Goal: Information Seeking & Learning: Learn about a topic

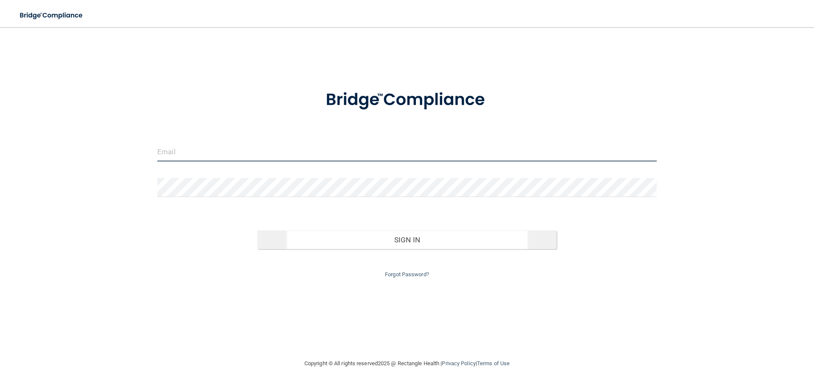
type input "[EMAIL_ADDRESS][DOMAIN_NAME]"
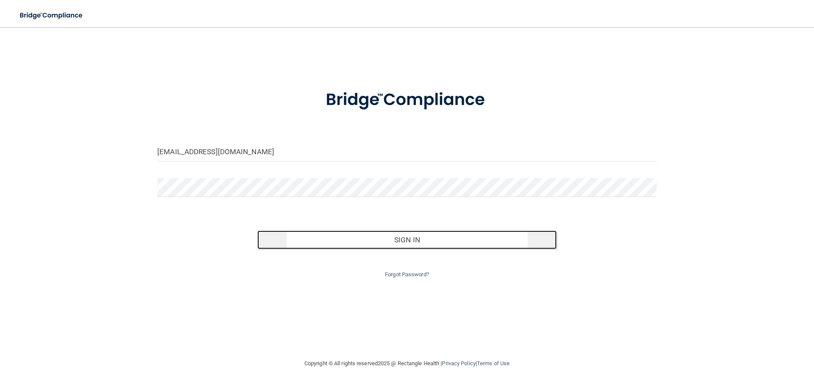
click at [409, 243] on button "Sign In" at bounding box center [407, 240] width 300 height 19
click at [414, 238] on button "Sign In" at bounding box center [407, 240] width 300 height 19
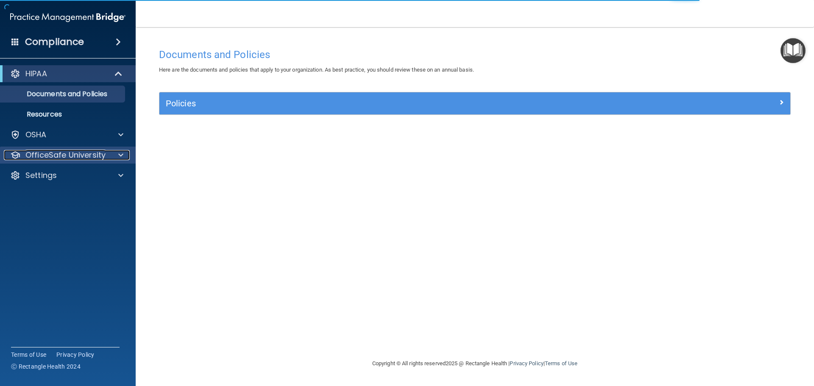
click at [118, 159] on span at bounding box center [120, 155] width 5 height 10
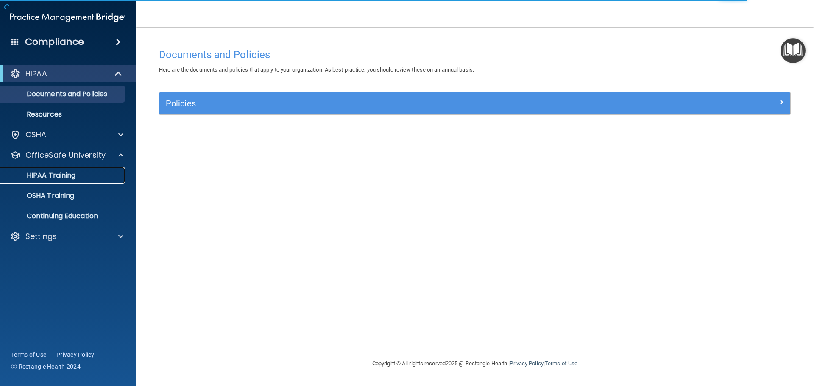
click at [72, 179] on p "HIPAA Training" at bounding box center [41, 175] width 70 height 8
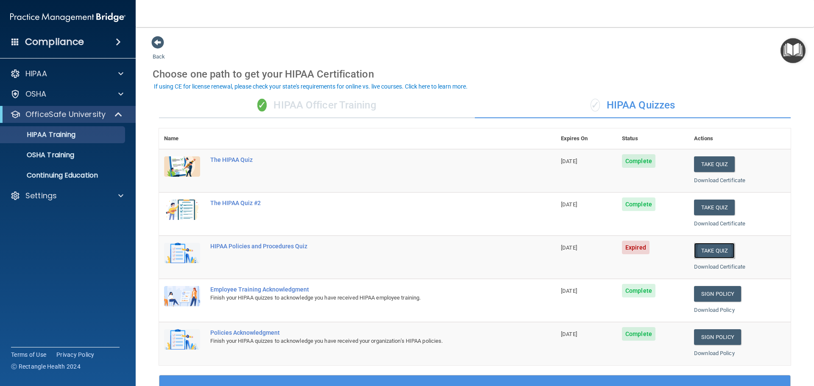
click at [703, 251] on button "Take Quiz" at bounding box center [714, 251] width 41 height 16
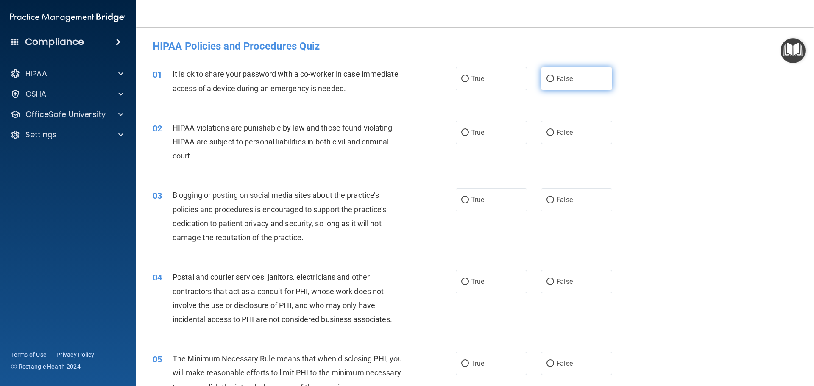
click at [546, 79] on input "False" at bounding box center [550, 79] width 8 height 6
radio input "true"
click at [462, 134] on input "True" at bounding box center [465, 133] width 8 height 6
radio input "true"
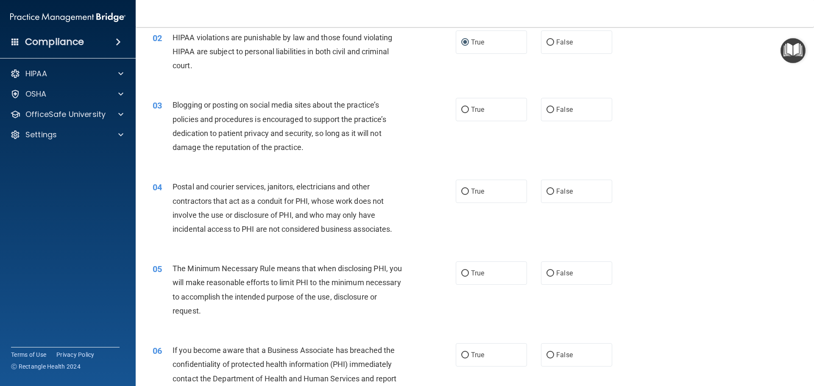
scroll to position [130, 0]
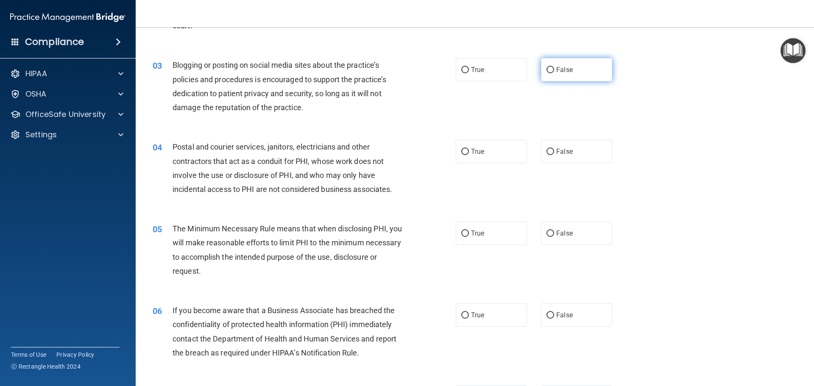
click at [546, 67] on input "False" at bounding box center [550, 70] width 8 height 6
radio input "true"
click at [546, 151] on input "False" at bounding box center [550, 152] width 8 height 6
radio input "true"
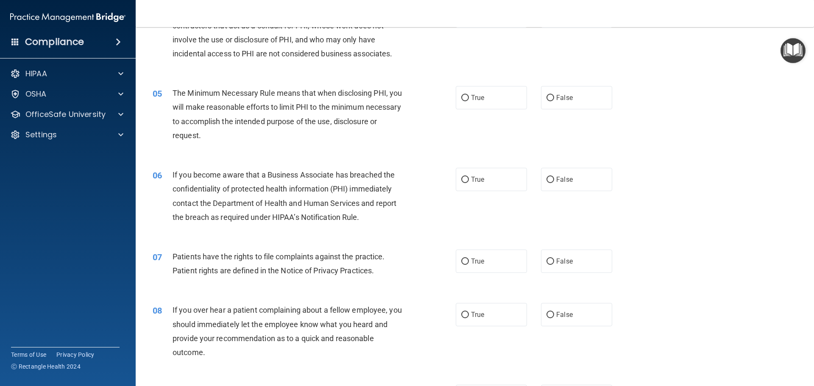
scroll to position [271, 0]
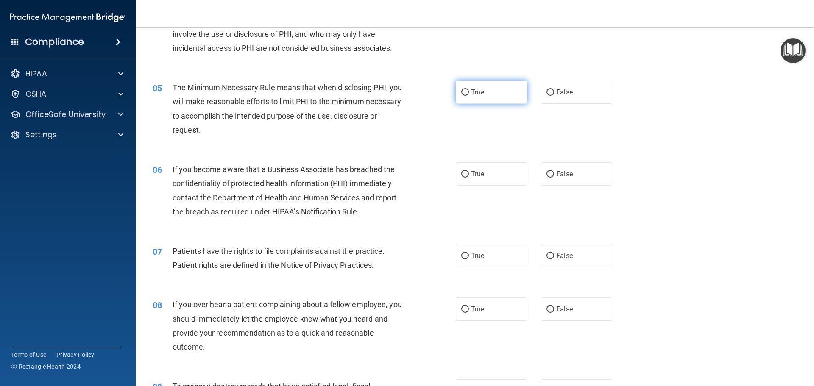
click at [464, 91] on input "True" at bounding box center [465, 92] width 8 height 6
radio input "true"
click at [461, 174] on input "True" at bounding box center [465, 174] width 8 height 6
radio input "true"
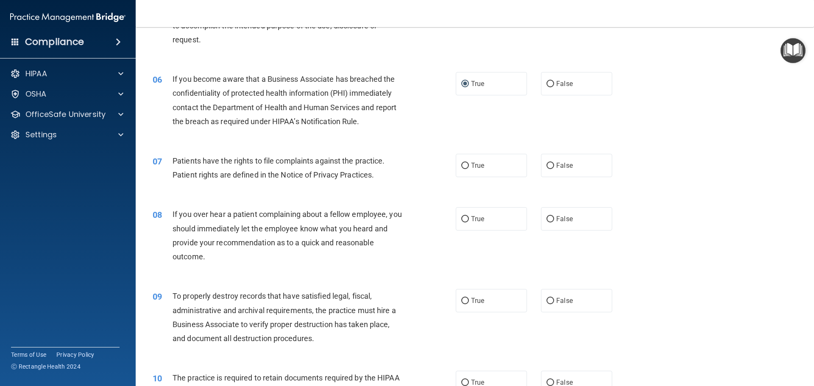
scroll to position [396, 0]
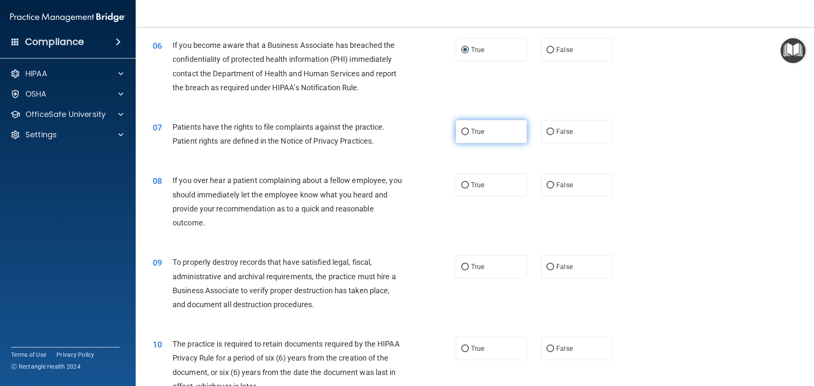
click at [465, 128] on label "True" at bounding box center [491, 131] width 71 height 23
click at [465, 129] on input "True" at bounding box center [465, 132] width 8 height 6
radio input "true"
click at [547, 184] on input "False" at bounding box center [550, 185] width 8 height 6
radio input "true"
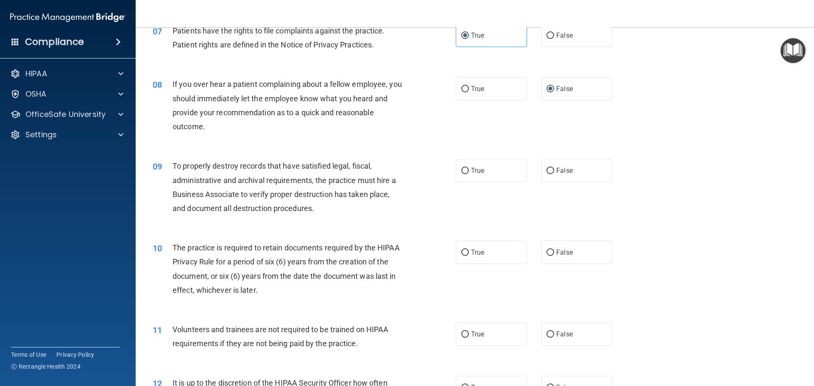
scroll to position [514, 0]
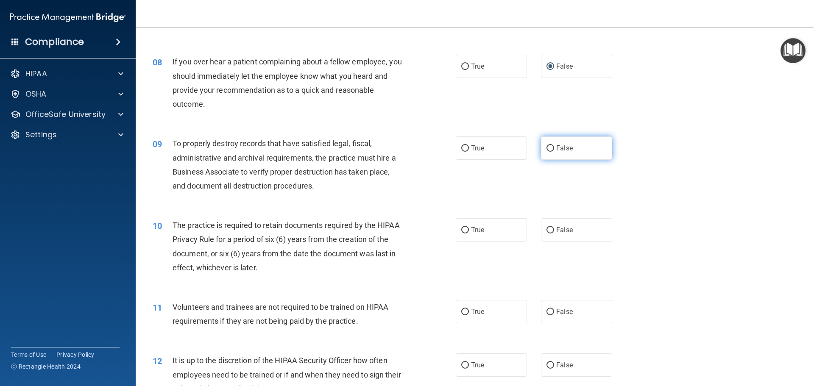
click at [546, 147] on input "False" at bounding box center [550, 148] width 8 height 6
radio input "true"
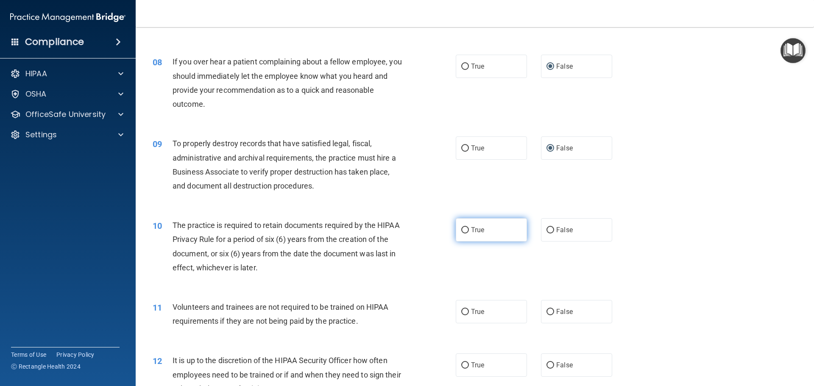
click at [461, 231] on input "True" at bounding box center [465, 230] width 8 height 6
radio input "true"
click at [807, 383] on main "- HIPAA Policies and Procedures Quiz This quiz doesn’t expire until [DATE]. Are…" at bounding box center [475, 206] width 678 height 359
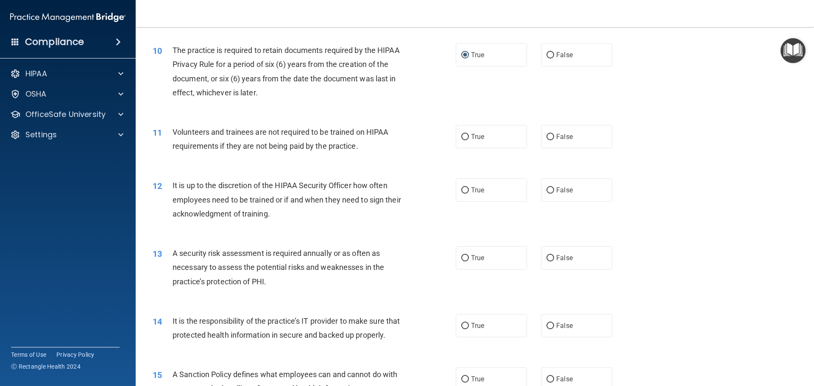
scroll to position [706, 0]
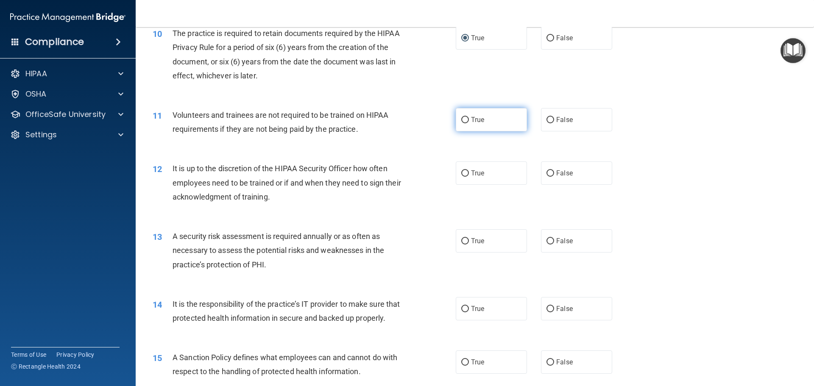
click at [464, 119] on input "True" at bounding box center [465, 120] width 8 height 6
radio input "true"
click at [546, 174] on input "False" at bounding box center [550, 173] width 8 height 6
radio input "true"
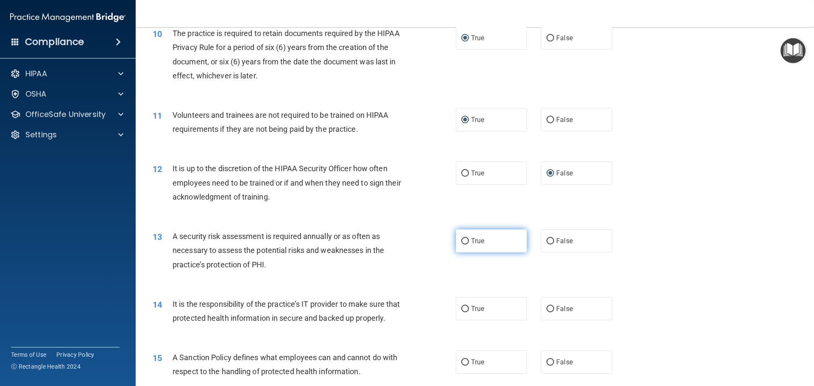
click at [461, 240] on input "True" at bounding box center [465, 241] width 8 height 6
radio input "true"
click at [546, 308] on input "False" at bounding box center [550, 309] width 8 height 6
radio input "true"
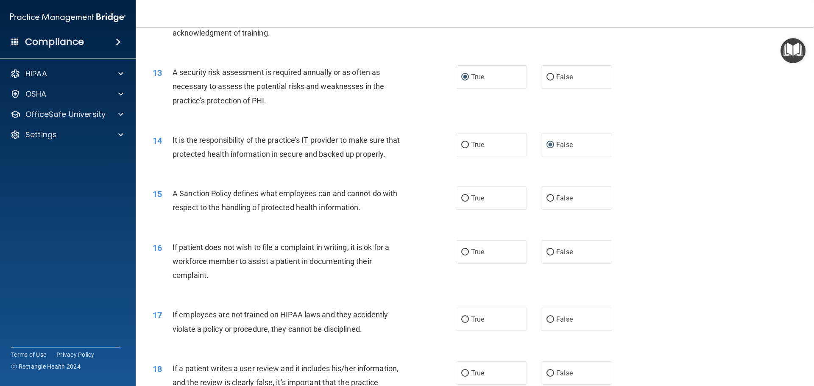
scroll to position [916, 0]
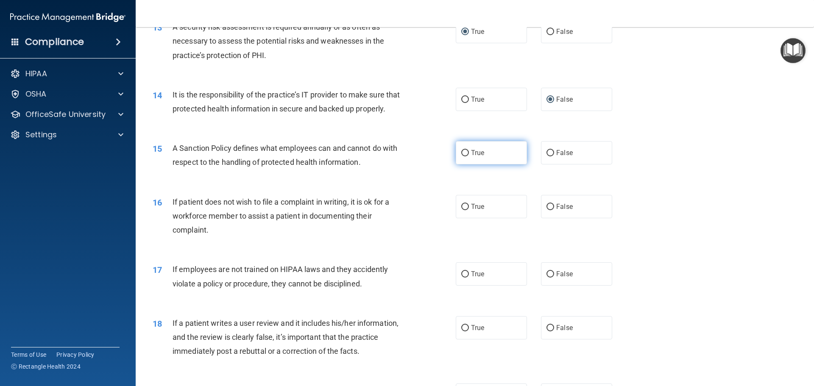
click at [462, 156] on input "True" at bounding box center [465, 153] width 8 height 6
radio input "true"
click at [549, 210] on input "False" at bounding box center [550, 207] width 8 height 6
radio input "true"
click at [548, 278] on input "False" at bounding box center [550, 274] width 8 height 6
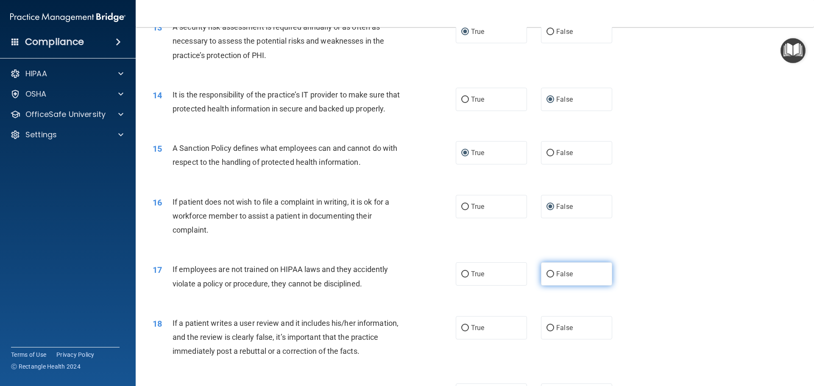
radio input "true"
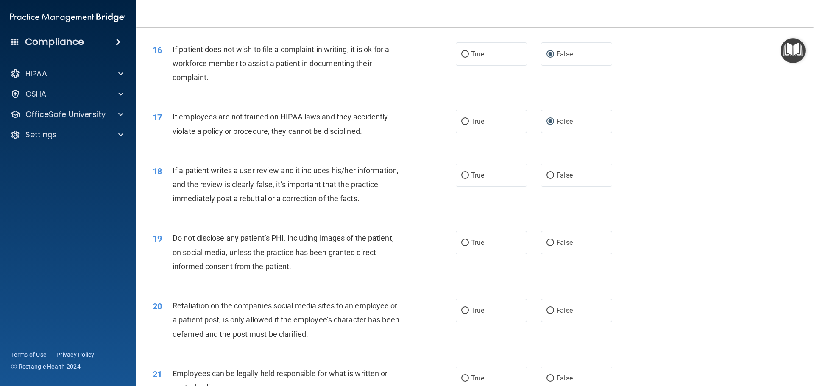
scroll to position [1113, 0]
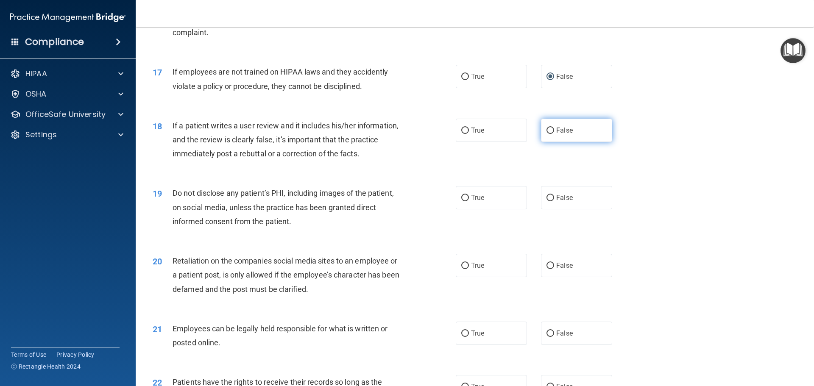
click at [546, 134] on input "False" at bounding box center [550, 131] width 8 height 6
radio input "true"
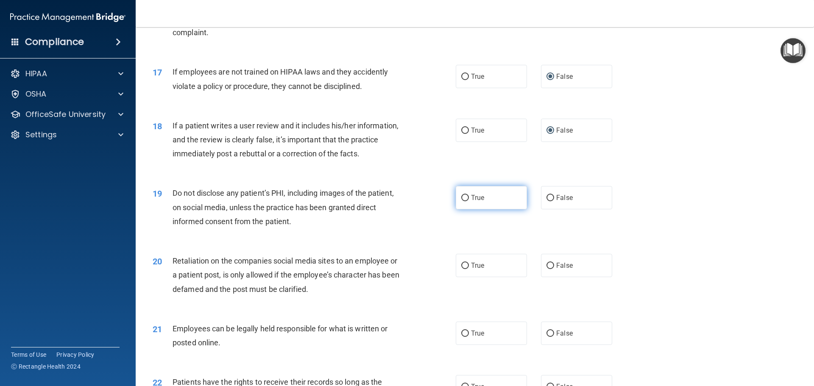
click at [462, 201] on input "True" at bounding box center [465, 198] width 8 height 6
radio input "true"
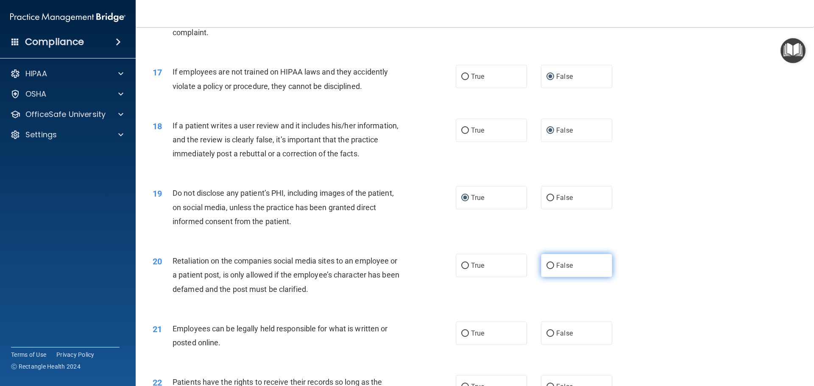
click at [547, 269] on input "False" at bounding box center [550, 266] width 8 height 6
radio input "true"
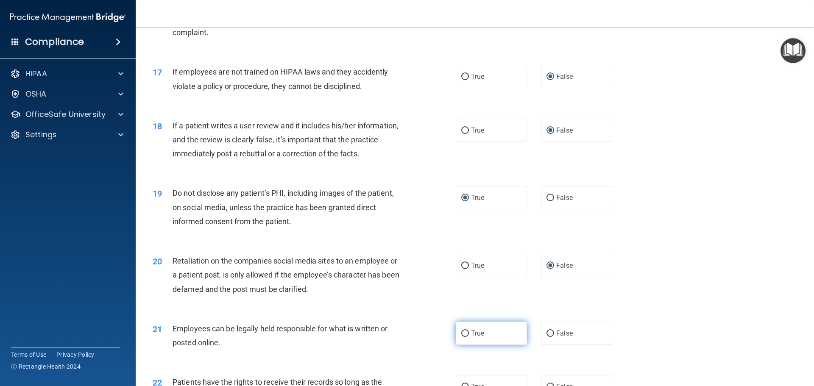
click at [462, 337] on input "True" at bounding box center [465, 334] width 8 height 6
radio input "true"
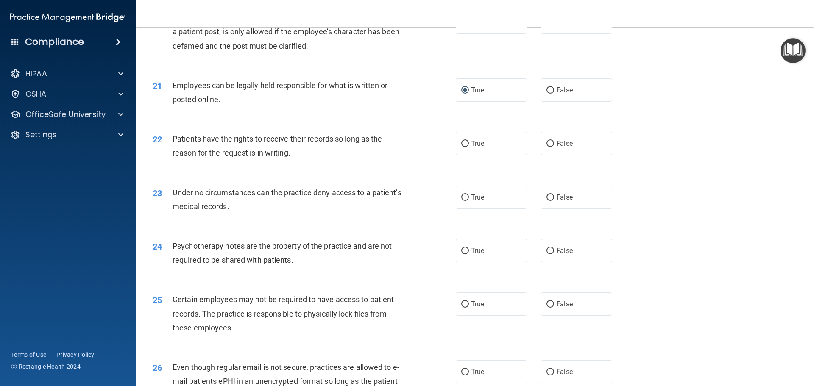
scroll to position [1379, 0]
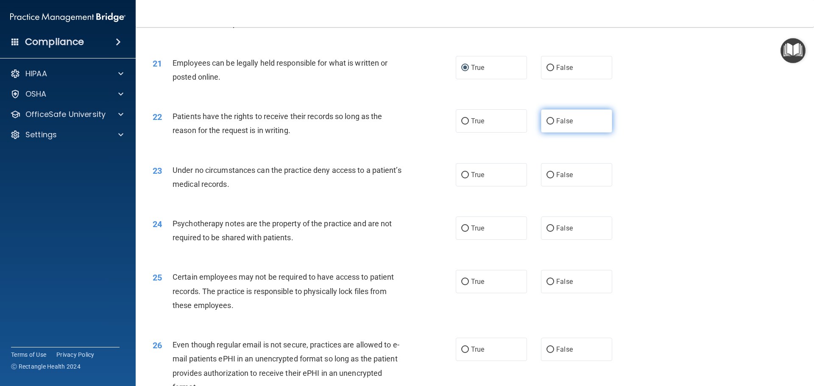
click at [547, 125] on input "False" at bounding box center [550, 121] width 8 height 6
radio input "true"
click at [548, 178] on input "False" at bounding box center [550, 175] width 8 height 6
radio input "true"
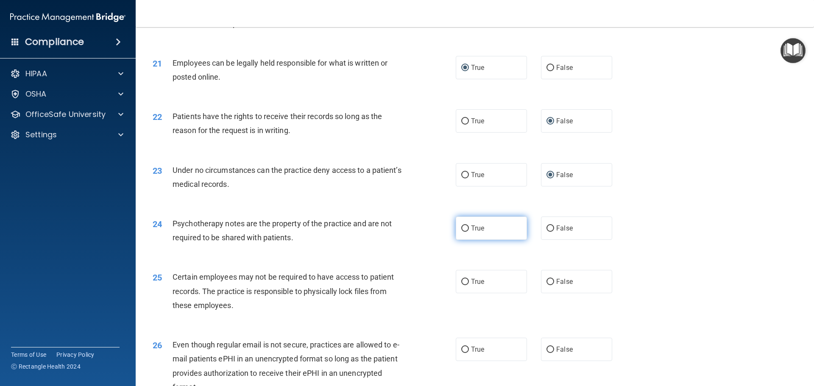
click at [463, 232] on input "True" at bounding box center [465, 229] width 8 height 6
radio input "true"
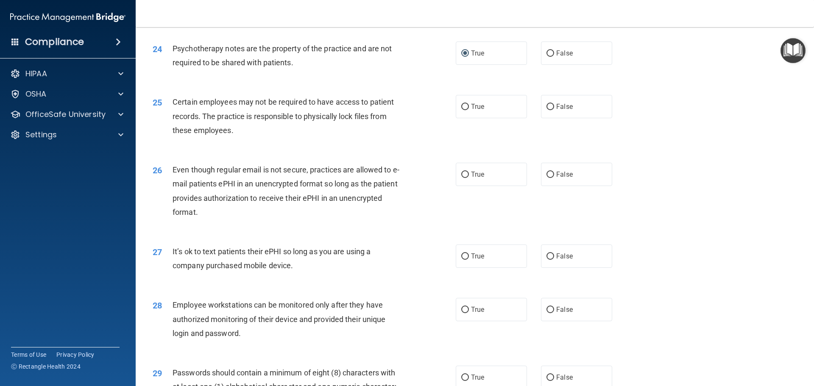
scroll to position [1577, 0]
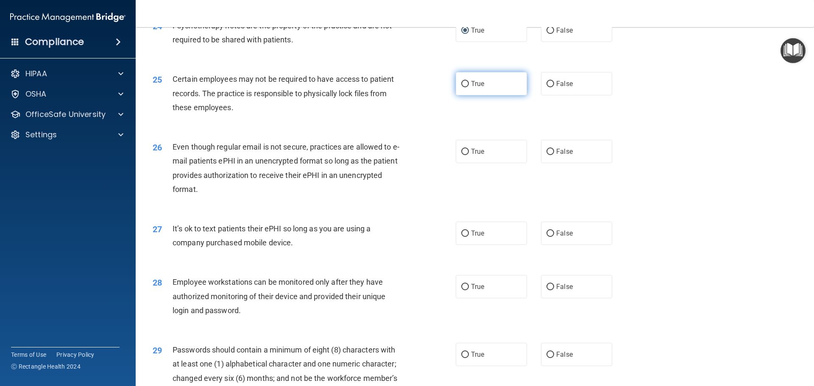
click at [462, 87] on input "True" at bounding box center [465, 84] width 8 height 6
radio input "true"
click at [465, 162] on label "True" at bounding box center [491, 151] width 71 height 23
click at [465, 155] on input "True" at bounding box center [465, 152] width 8 height 6
radio input "true"
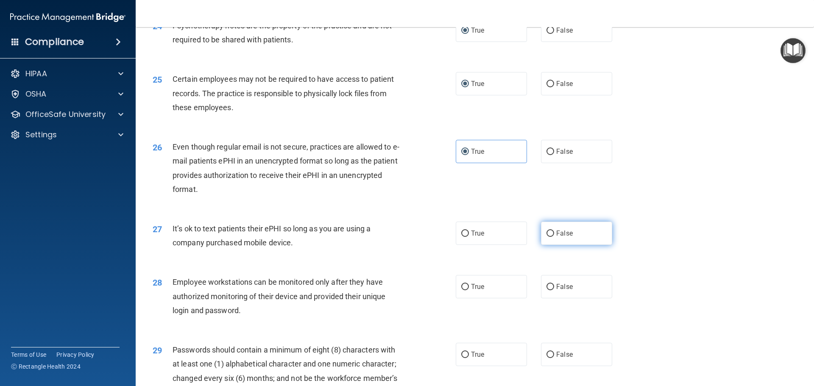
click at [548, 237] on input "False" at bounding box center [550, 234] width 8 height 6
radio input "true"
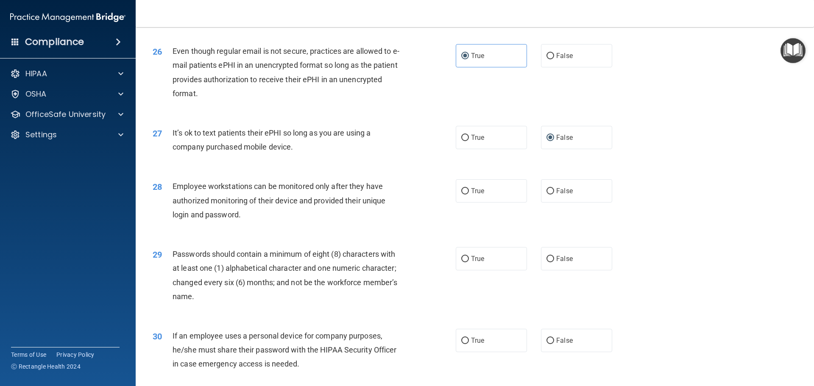
scroll to position [1718, 0]
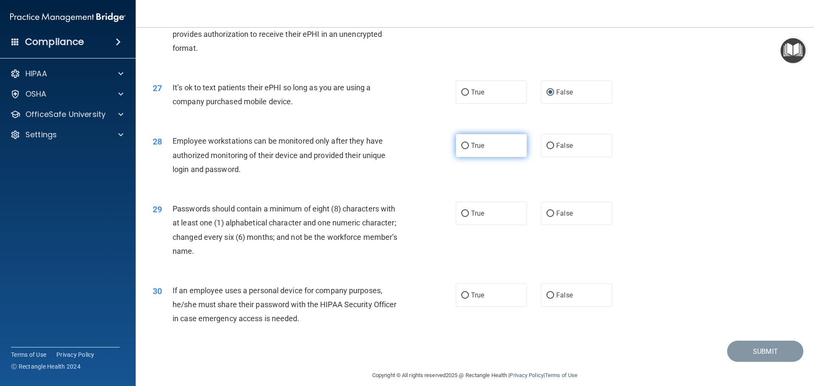
click at [463, 149] on input "True" at bounding box center [465, 146] width 8 height 6
radio input "true"
click at [463, 149] on input "True" at bounding box center [465, 146] width 8 height 6
click at [546, 149] on input "False" at bounding box center [550, 146] width 8 height 6
radio input "true"
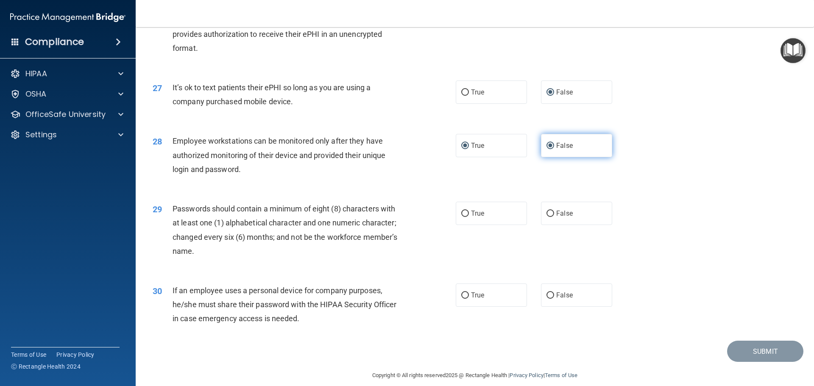
radio input "false"
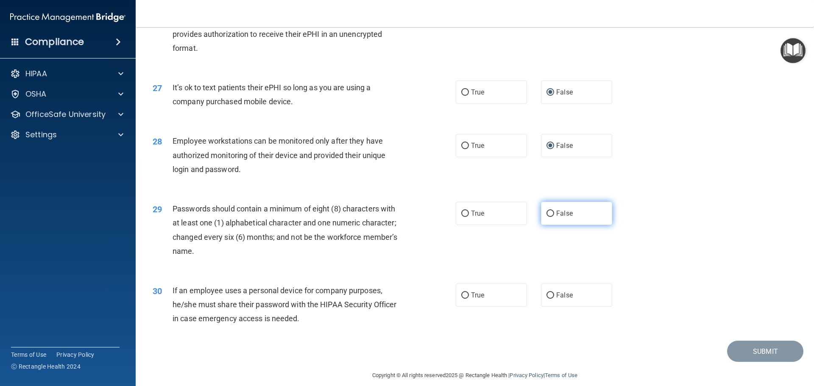
click at [548, 217] on input "False" at bounding box center [550, 214] width 8 height 6
radio input "true"
click at [546, 299] on input "False" at bounding box center [550, 295] width 8 height 6
radio input "true"
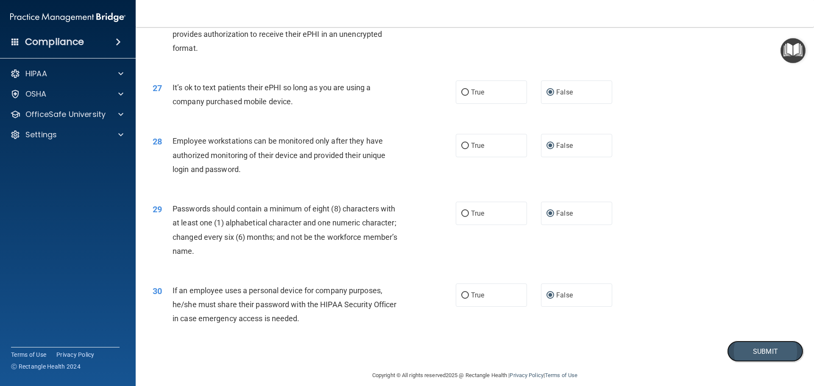
click at [752, 362] on button "Submit" at bounding box center [765, 352] width 76 height 22
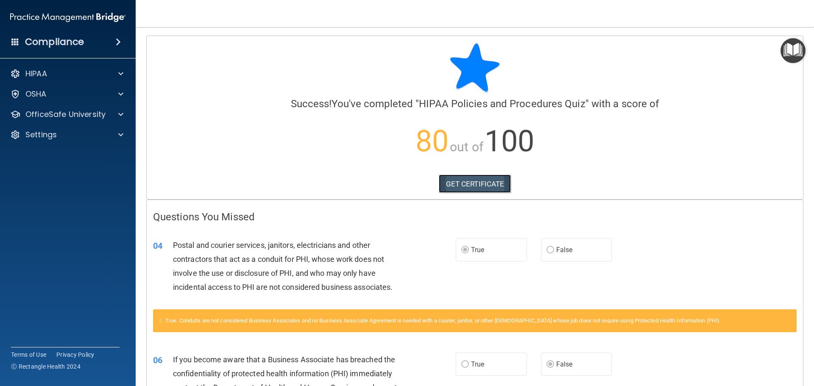
click at [474, 184] on link "GET CERTIFICATE" at bounding box center [475, 184] width 72 height 19
